Goal: Task Accomplishment & Management: Use online tool/utility

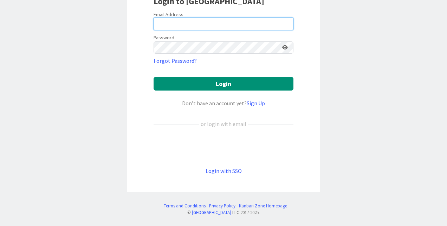
type input "[PERSON_NAME]"
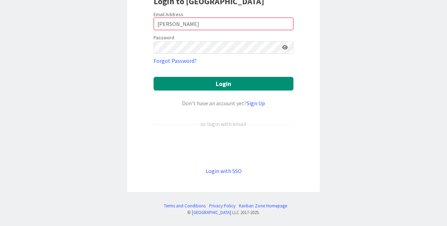
click at [242, 169] on div "Login with SSO" at bounding box center [224, 171] width 140 height 8
click at [223, 169] on link "Login with SSO" at bounding box center [224, 171] width 36 height 7
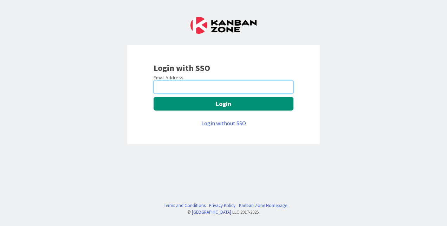
click at [232, 90] on input "email" at bounding box center [224, 87] width 140 height 13
type input "[PERSON_NAME][EMAIL_ADDRESS][PERSON_NAME][DOMAIN_NAME]"
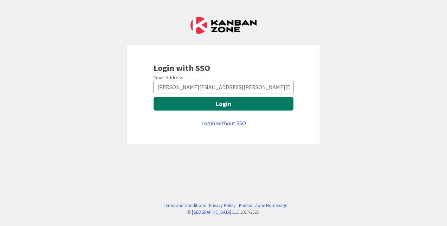
click at [242, 99] on button "Login" at bounding box center [224, 104] width 140 height 14
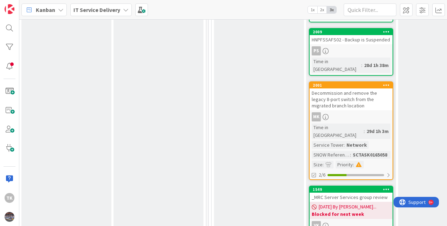
scroll to position [562, 279]
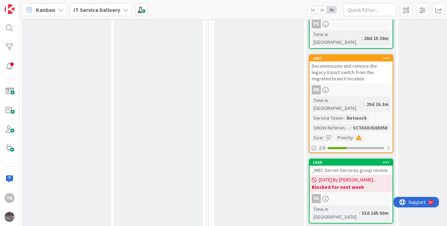
click at [372, 194] on div "VK" at bounding box center [351, 198] width 83 height 9
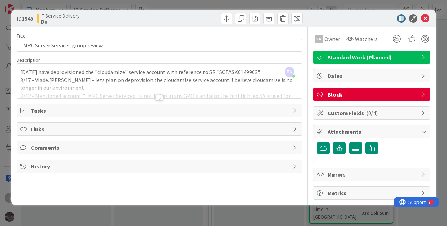
click at [207, 84] on div at bounding box center [159, 89] width 285 height 18
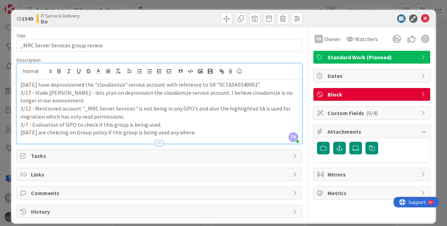
click at [21, 82] on p "[DATE] have deprovisioned the "cloudamize" service account with reference to SR…" at bounding box center [159, 85] width 278 height 8
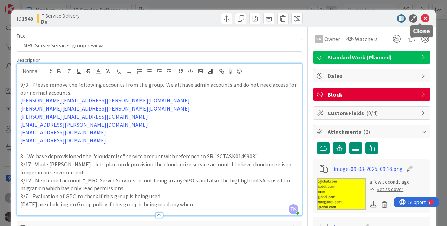
click at [421, 18] on icon at bounding box center [425, 18] width 8 height 8
